Goal: Find specific page/section: Find specific page/section

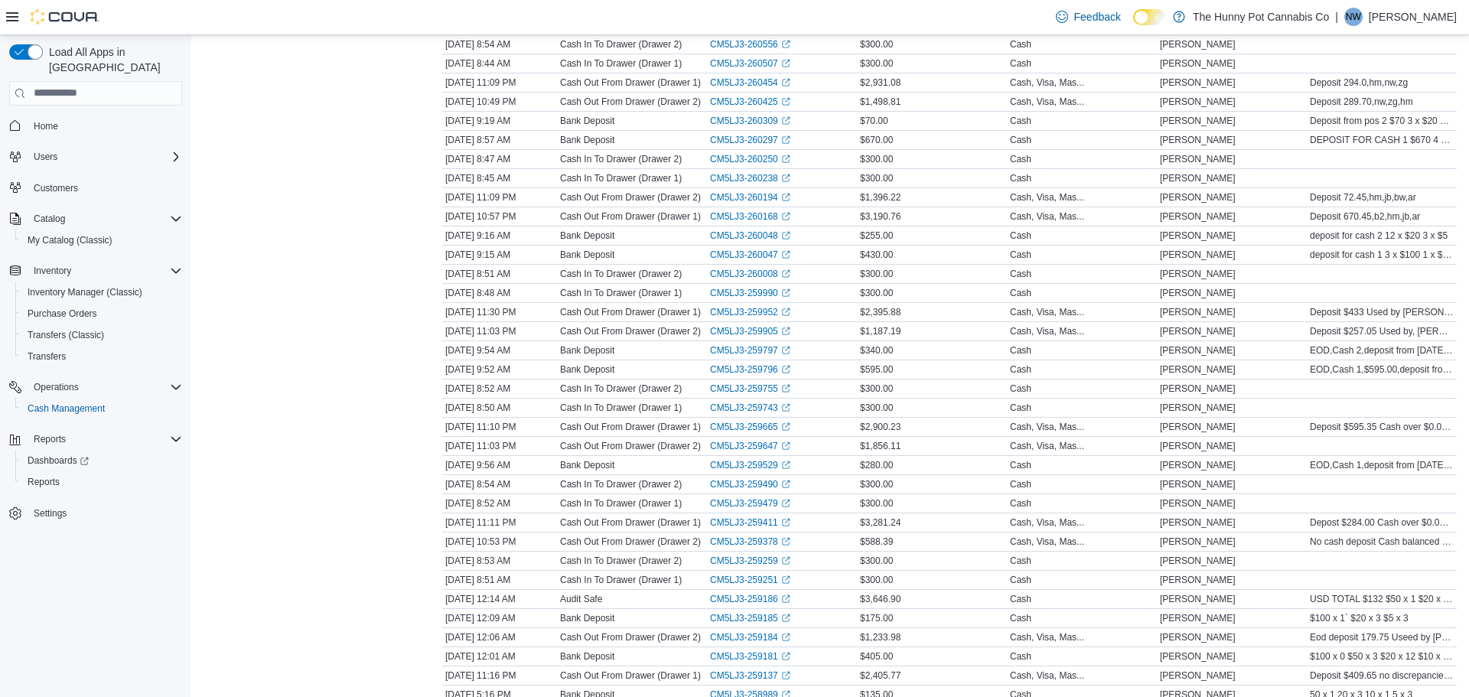
scroll to position [610, 0]
click at [50, 476] on span "Reports" at bounding box center [44, 482] width 32 height 12
